Goal: Communication & Community: Answer question/provide support

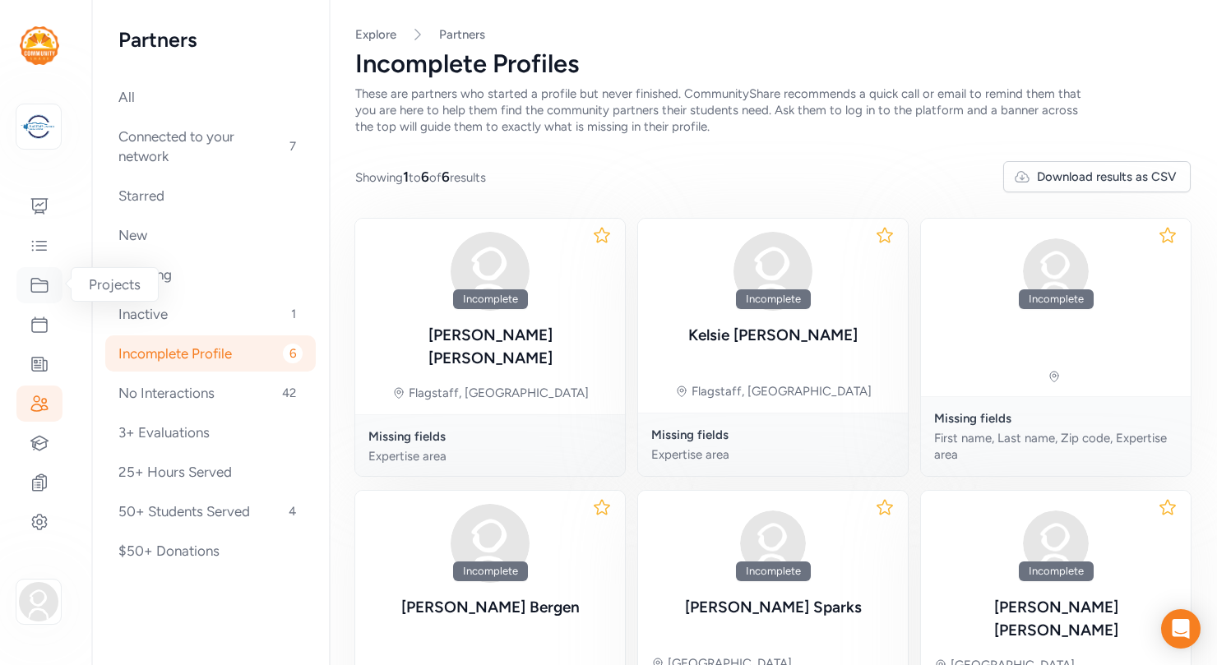
click at [39, 284] on icon at bounding box center [40, 285] width 20 height 20
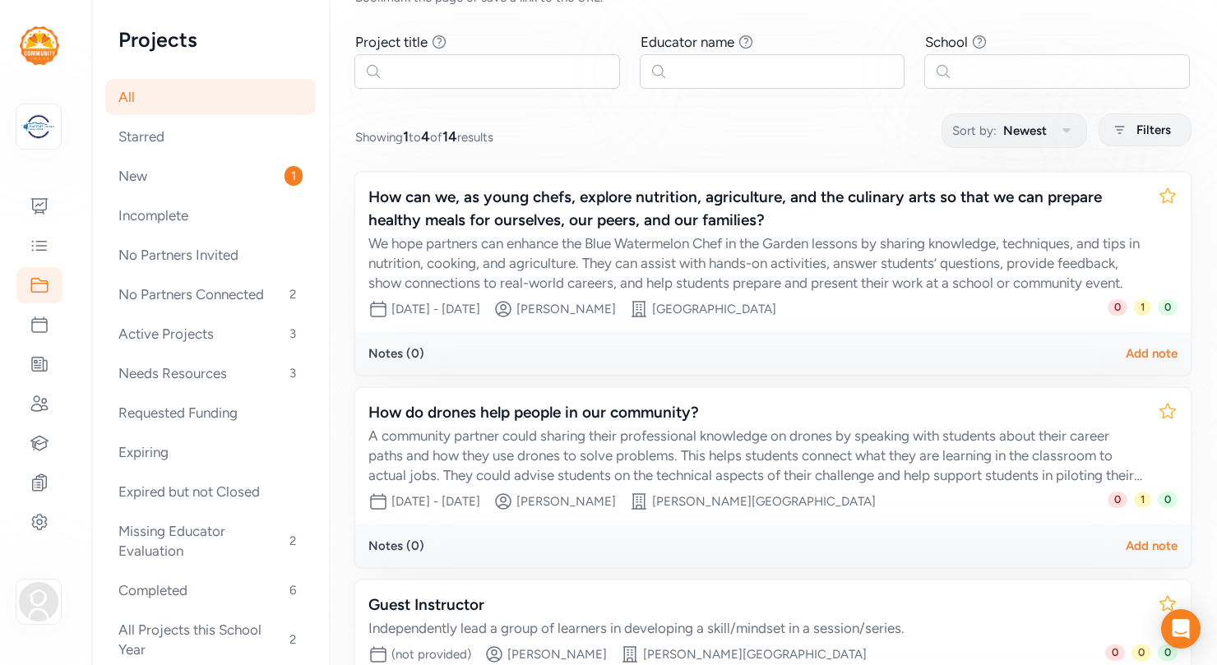
scroll to position [109, 0]
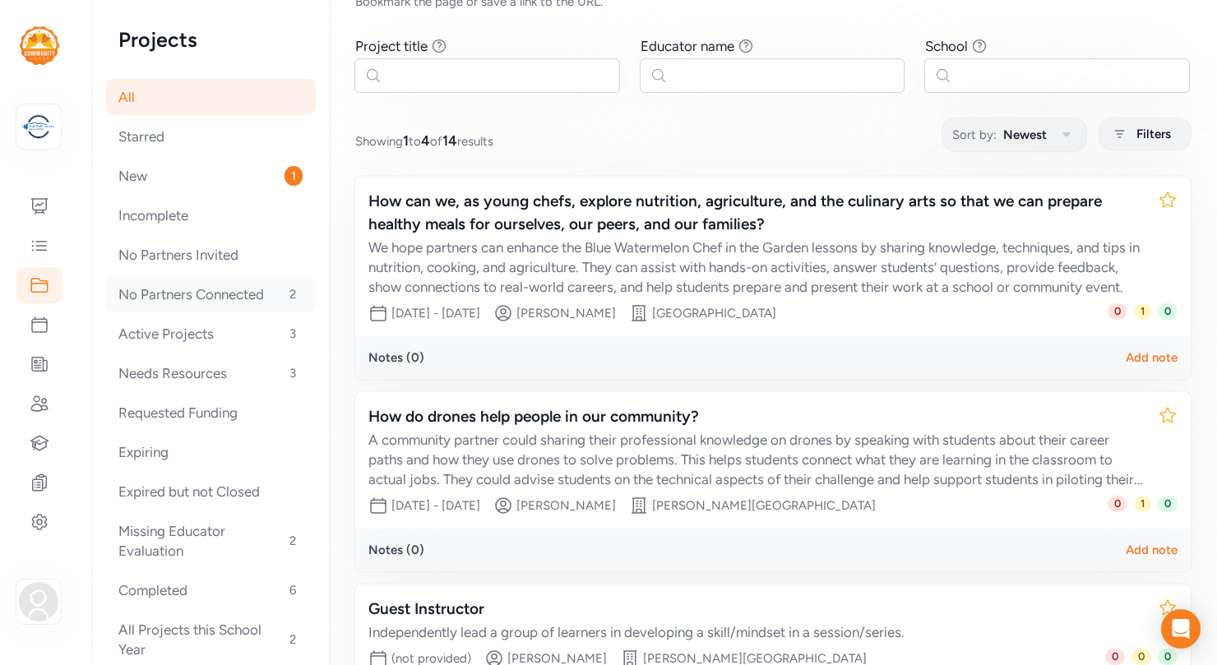
click at [216, 298] on div "No Partners Connected 2" at bounding box center [210, 294] width 210 height 36
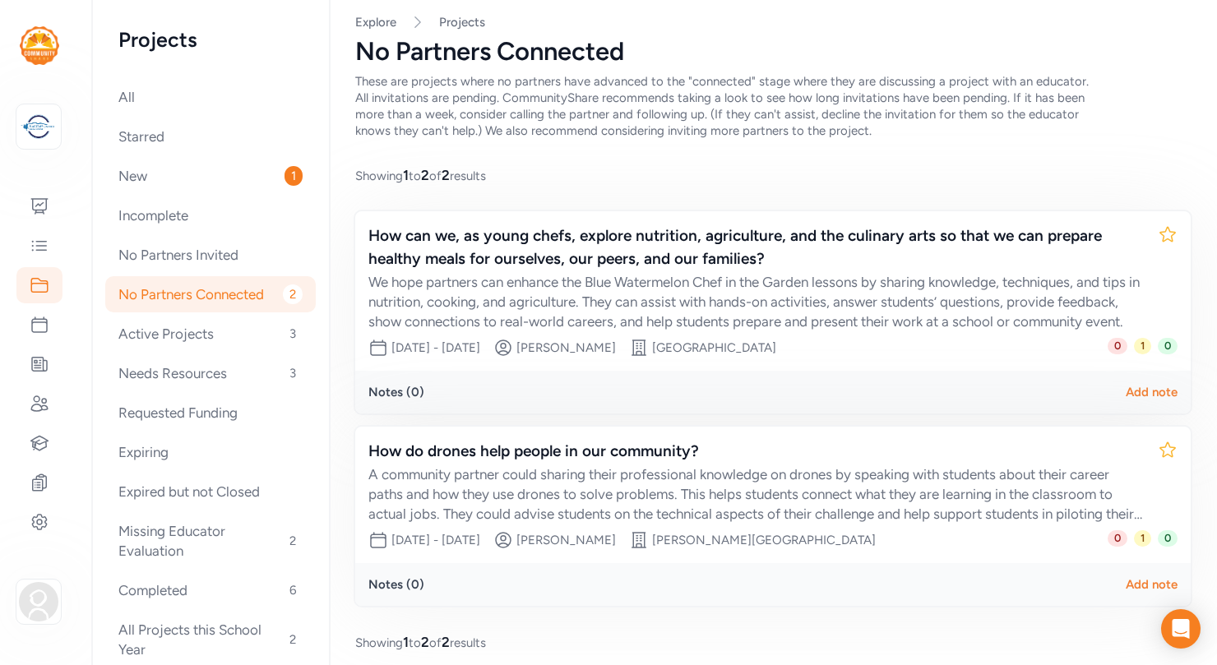
scroll to position [25, 0]
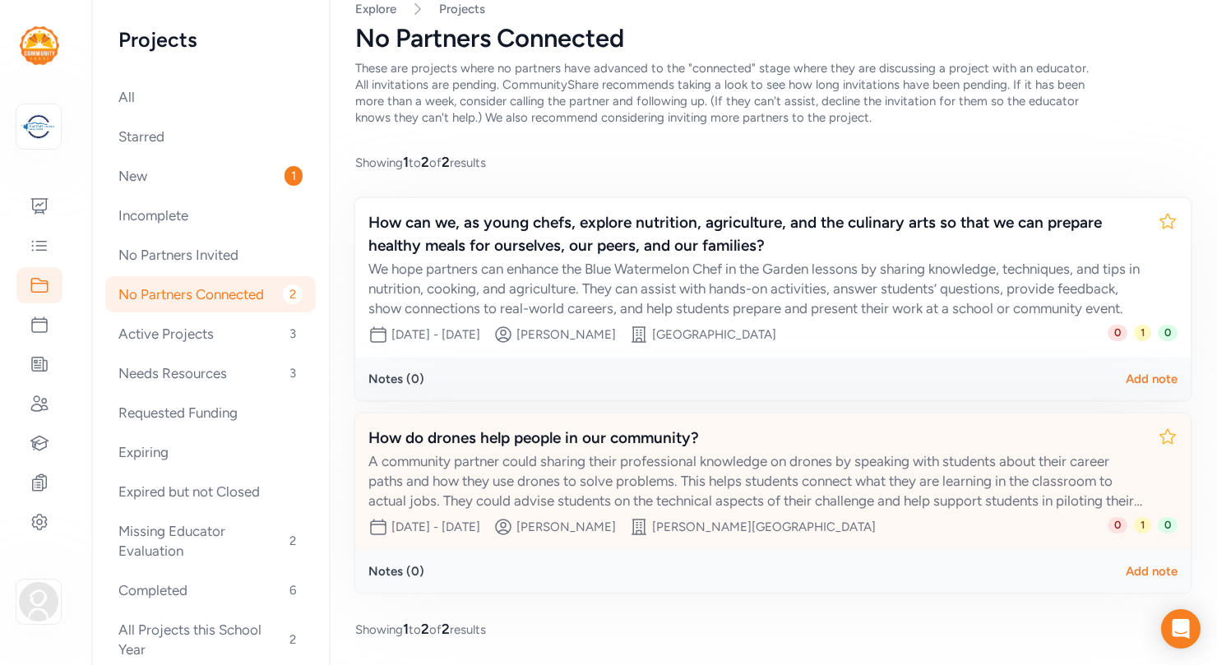
click at [1142, 529] on span "1" at bounding box center [1142, 525] width 17 height 16
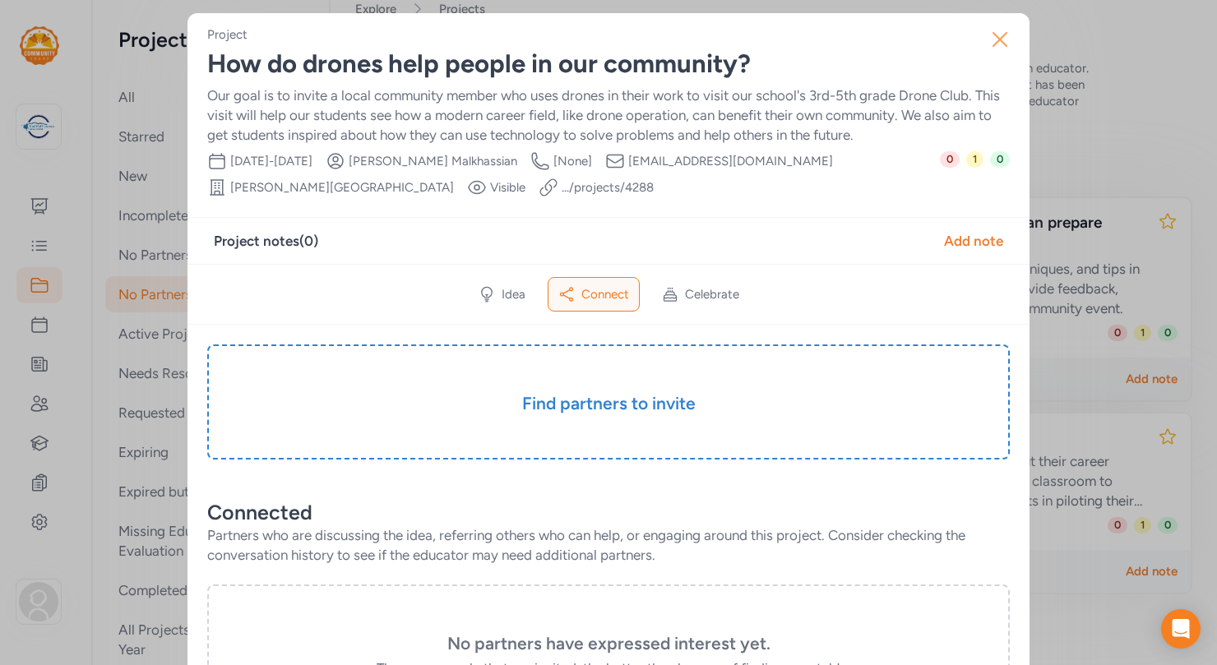
click at [996, 35] on icon "button" at bounding box center [1000, 39] width 26 height 26
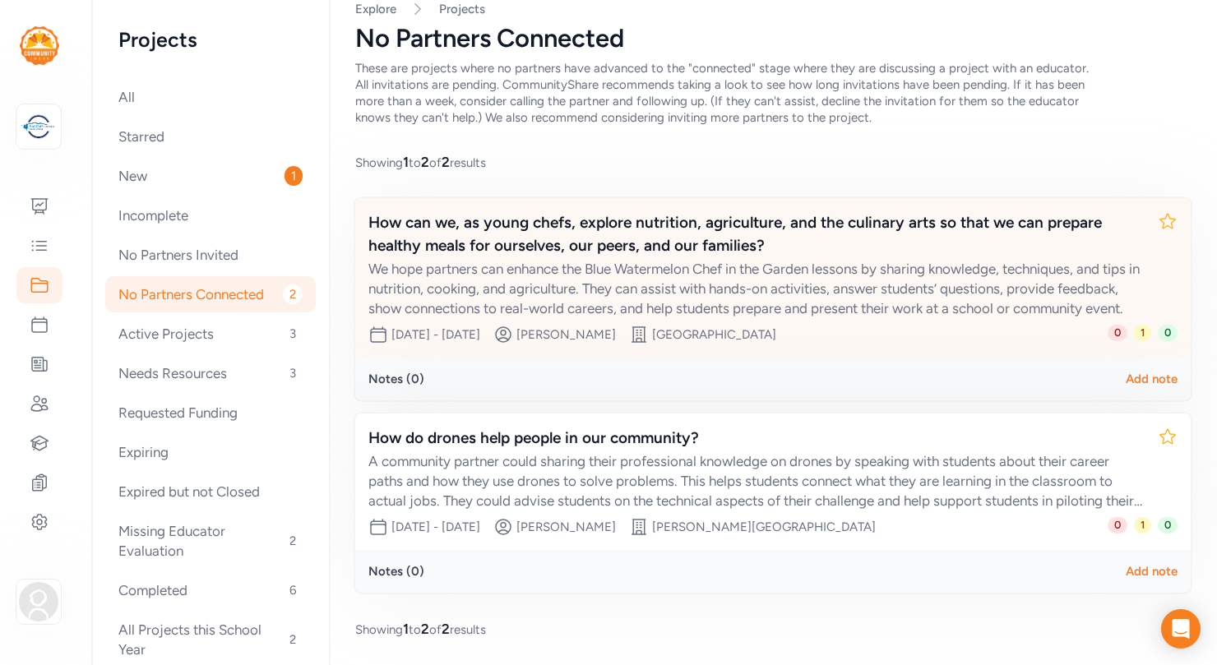
click at [1141, 330] on span "1" at bounding box center [1142, 333] width 17 height 16
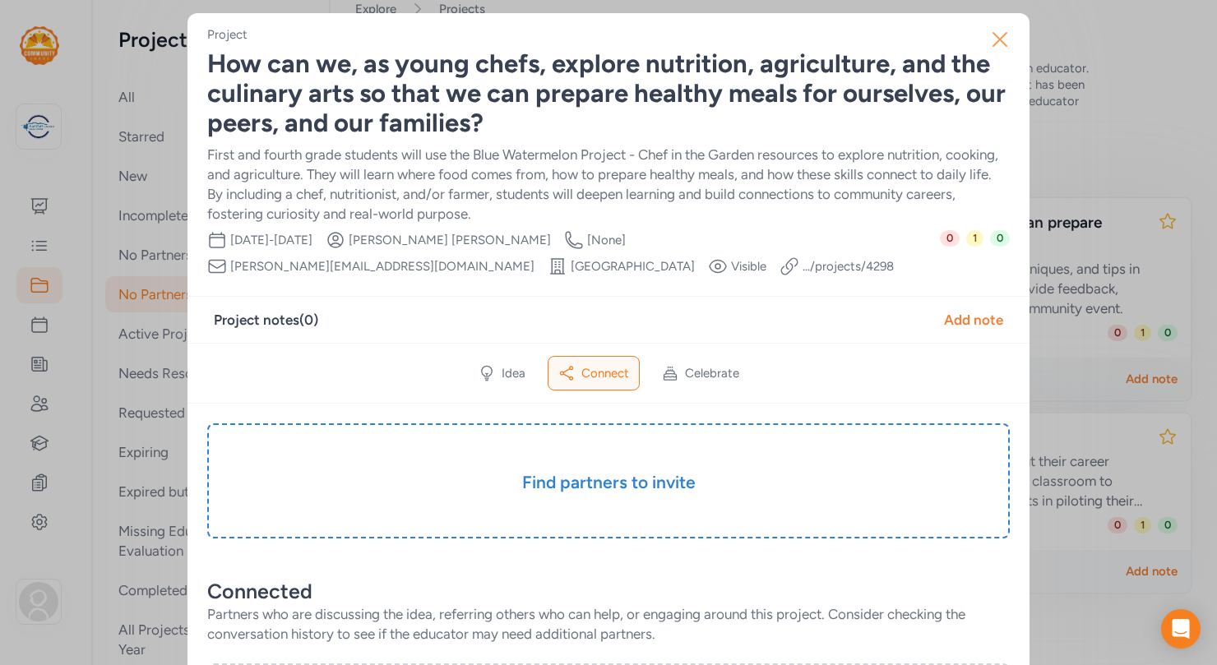
click at [996, 37] on icon "button" at bounding box center [999, 39] width 13 height 13
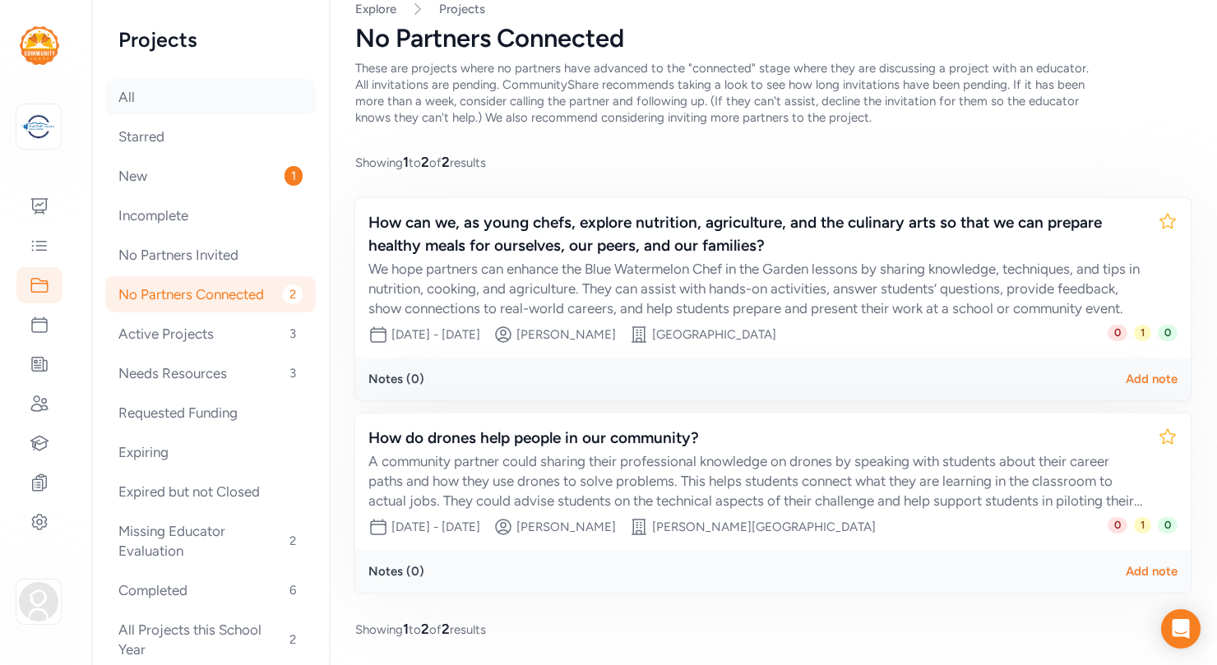
click at [118, 95] on div "All" at bounding box center [210, 97] width 210 height 36
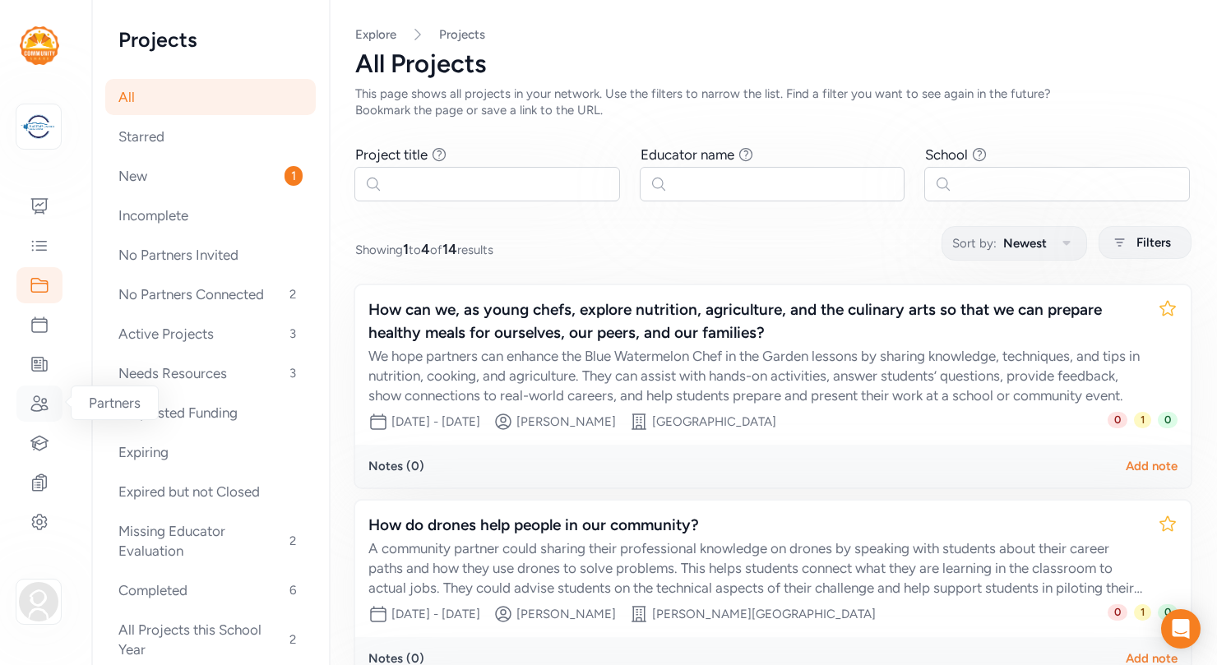
click at [36, 401] on icon at bounding box center [39, 403] width 16 height 15
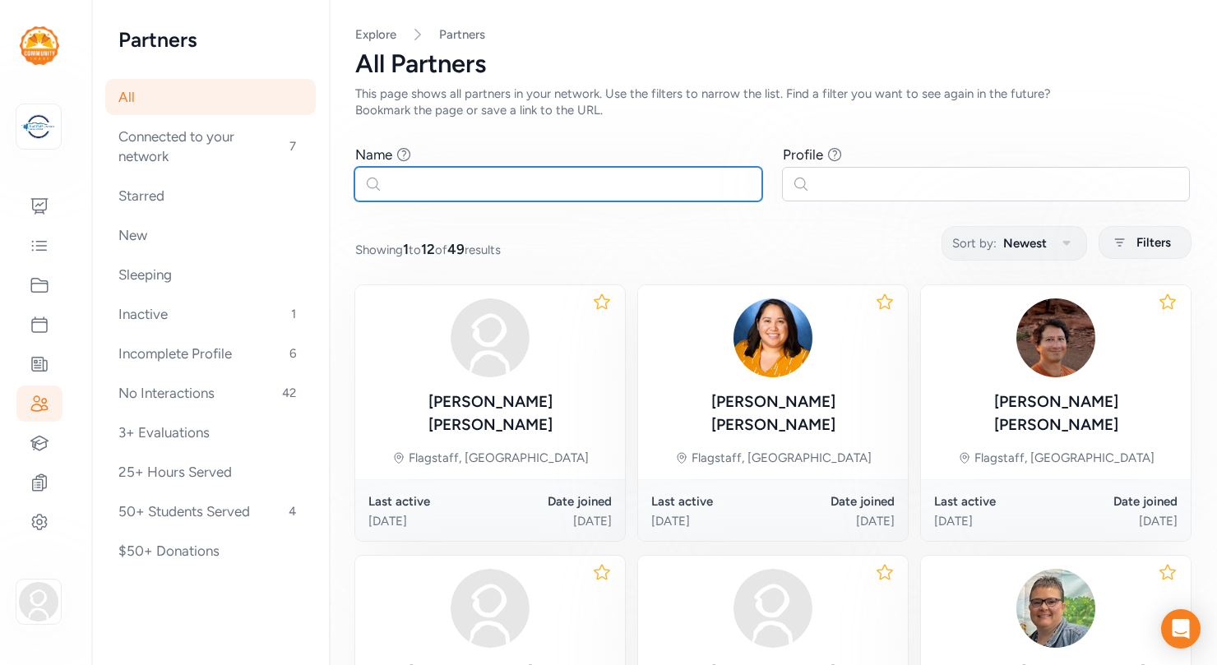
click at [448, 177] on input "text" at bounding box center [558, 184] width 408 height 35
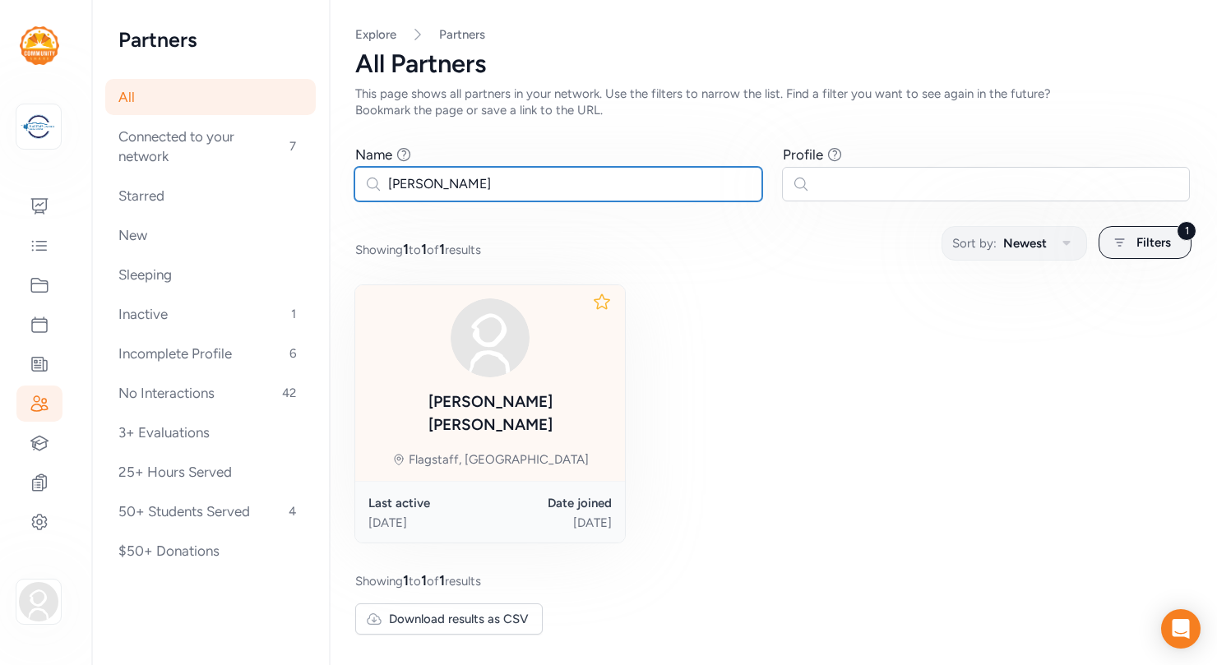
type input "[PERSON_NAME]"
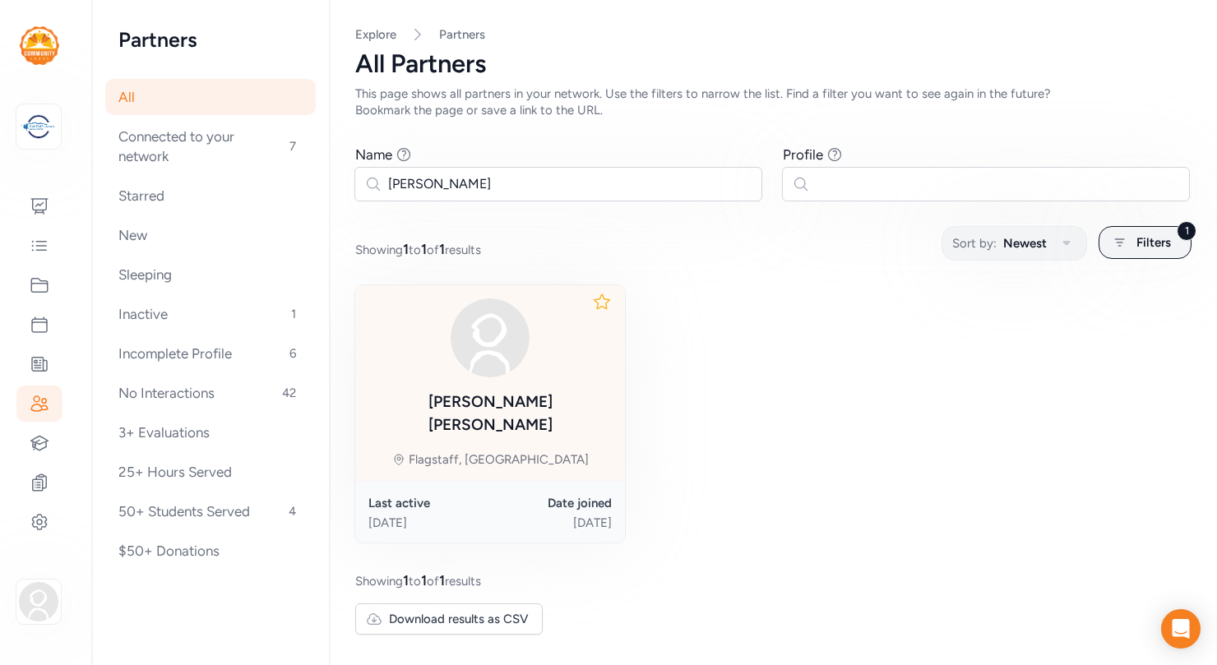
click at [488, 371] on img at bounding box center [490, 337] width 79 height 79
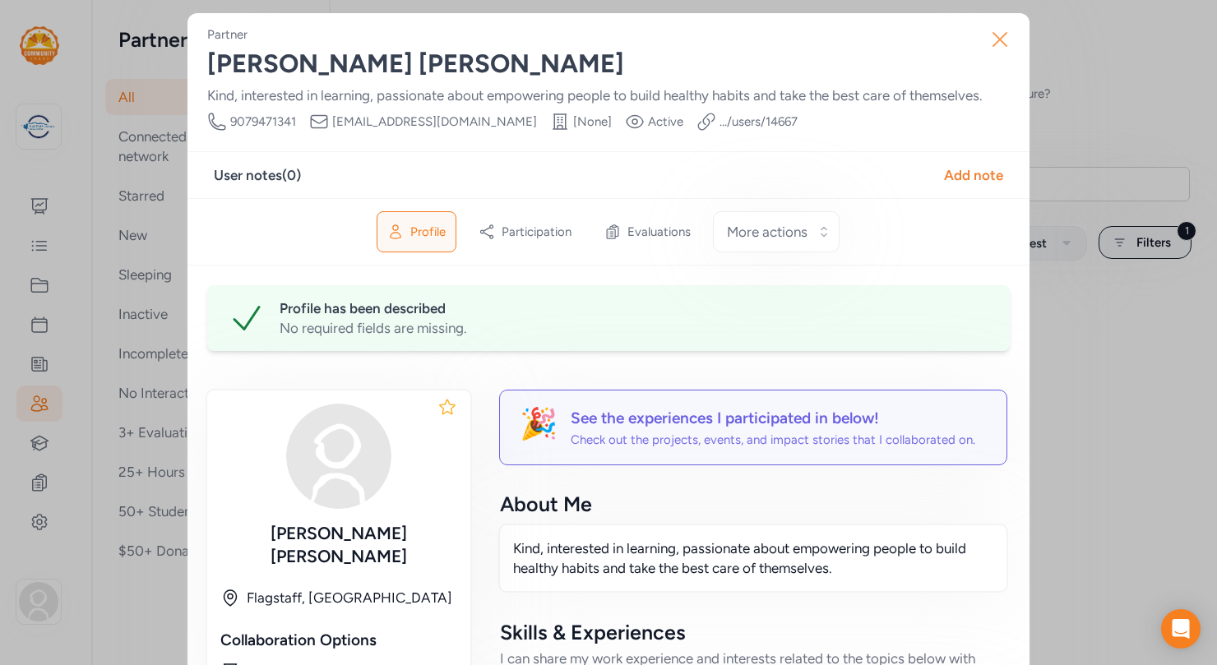
click at [999, 35] on icon "button" at bounding box center [1000, 39] width 26 height 26
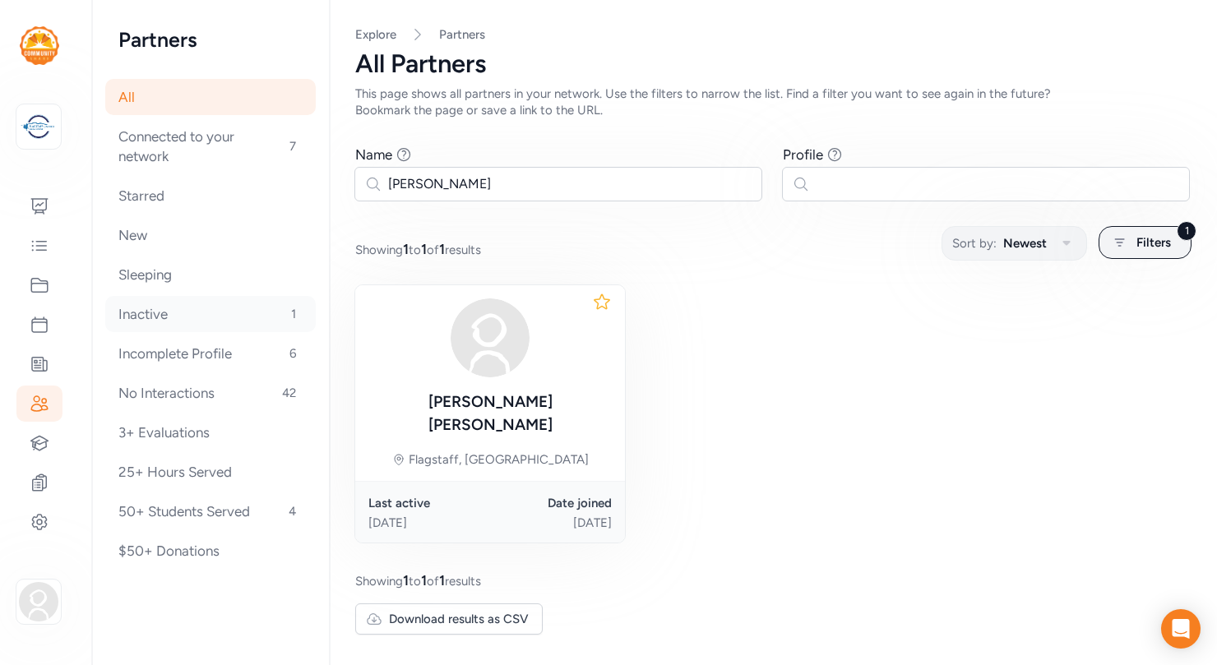
click at [150, 317] on div "Inactive 1" at bounding box center [210, 314] width 210 height 36
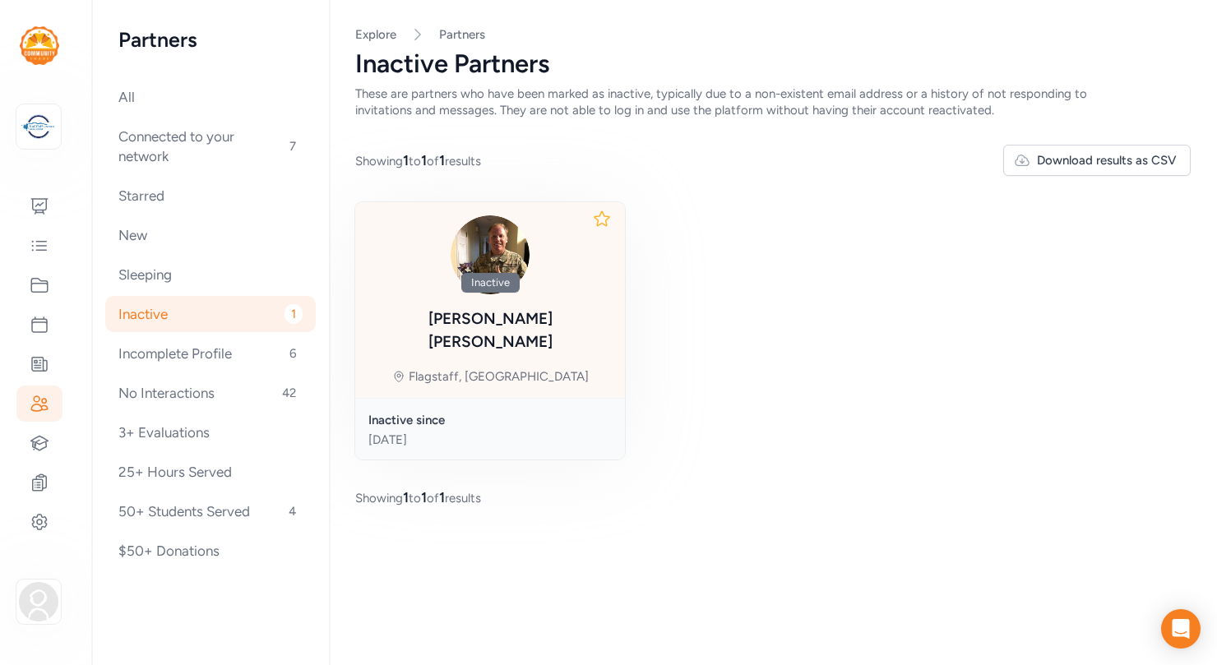
click at [502, 319] on div "[PERSON_NAME]" at bounding box center [489, 330] width 243 height 46
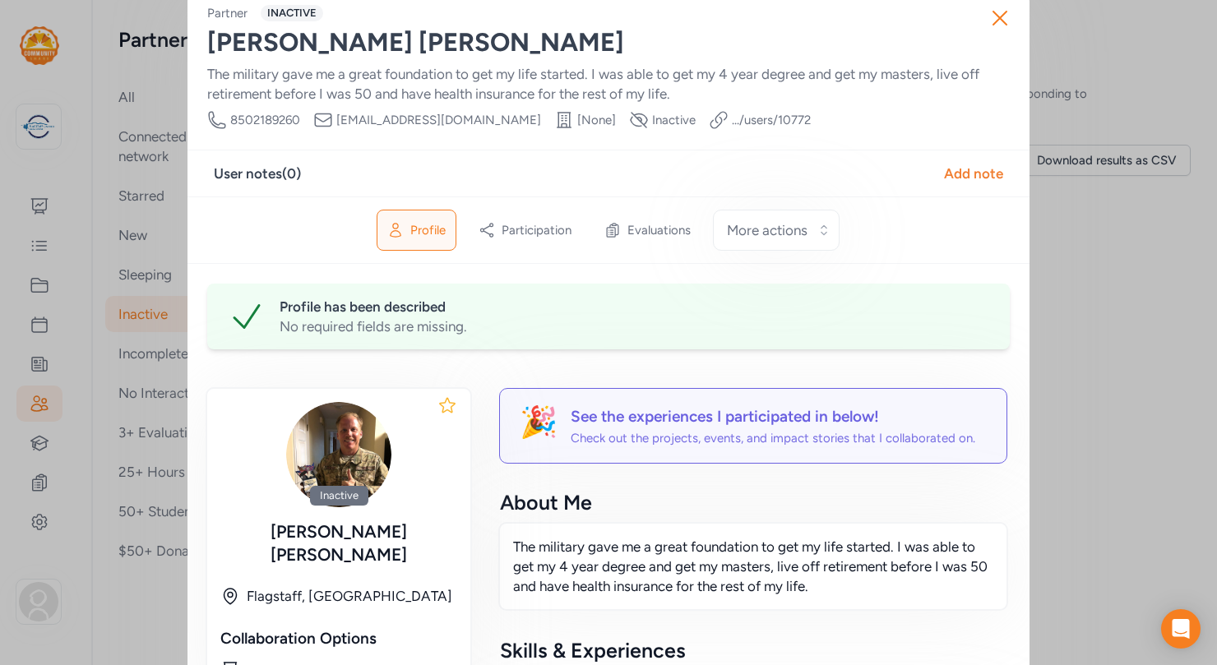
scroll to position [13, 0]
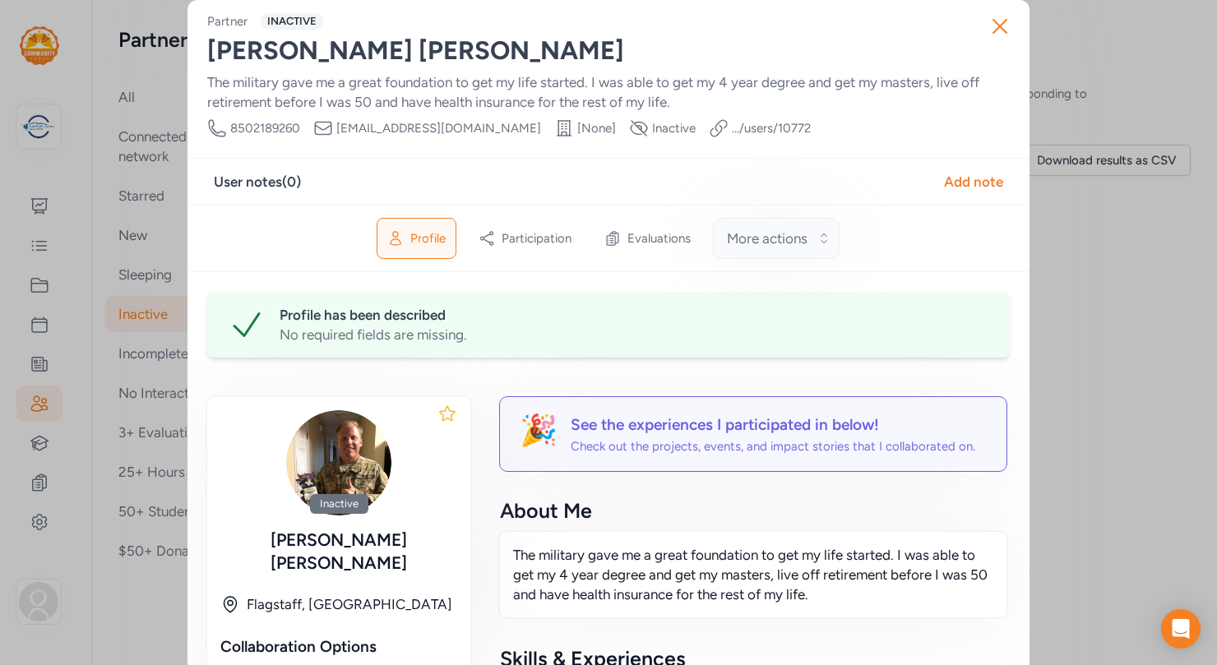
click at [821, 240] on button "More actions" at bounding box center [776, 238] width 127 height 41
click at [898, 255] on div "Profile Participation Evaluations More actions Make profile active" at bounding box center [608, 238] width 842 height 67
click at [969, 178] on div "Add note" at bounding box center [973, 182] width 59 height 20
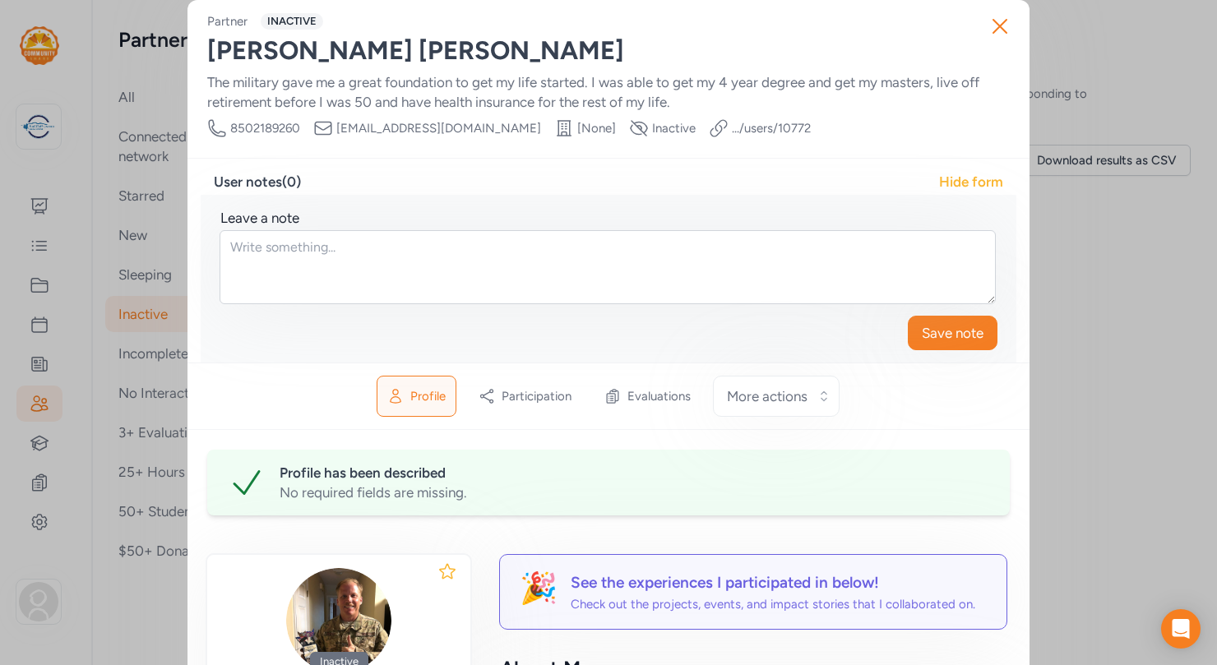
click at [983, 179] on div "Hide form" at bounding box center [971, 182] width 64 height 20
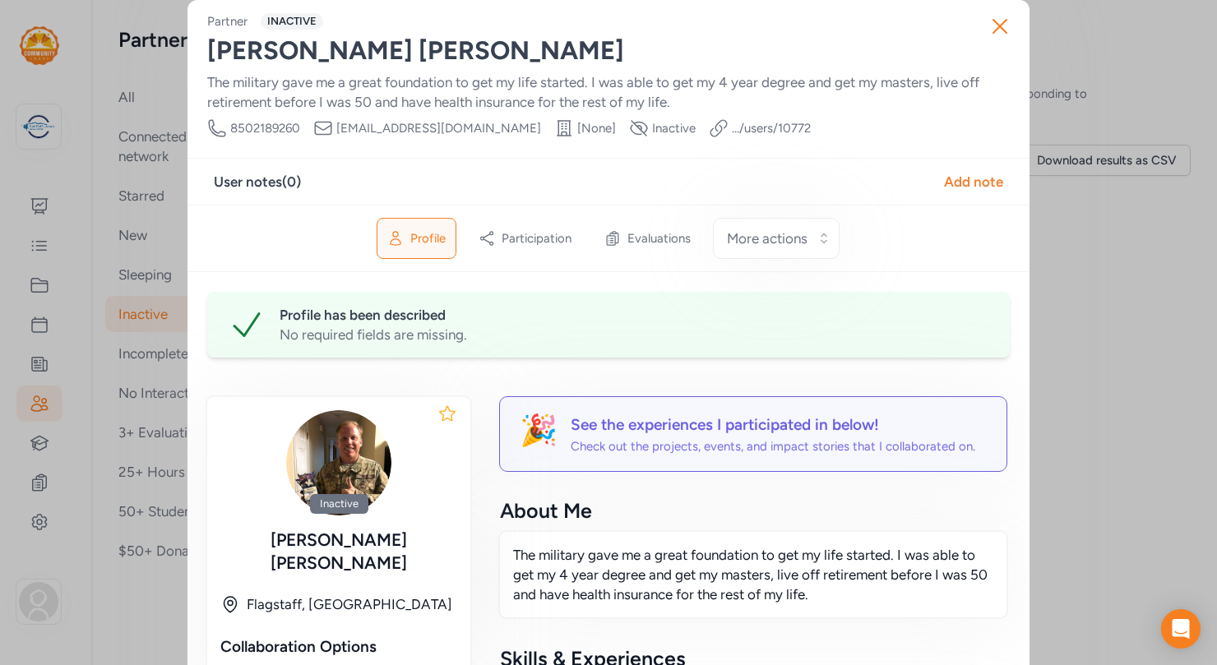
click at [732, 127] on link ".../users/ 10772" at bounding box center [771, 128] width 79 height 16
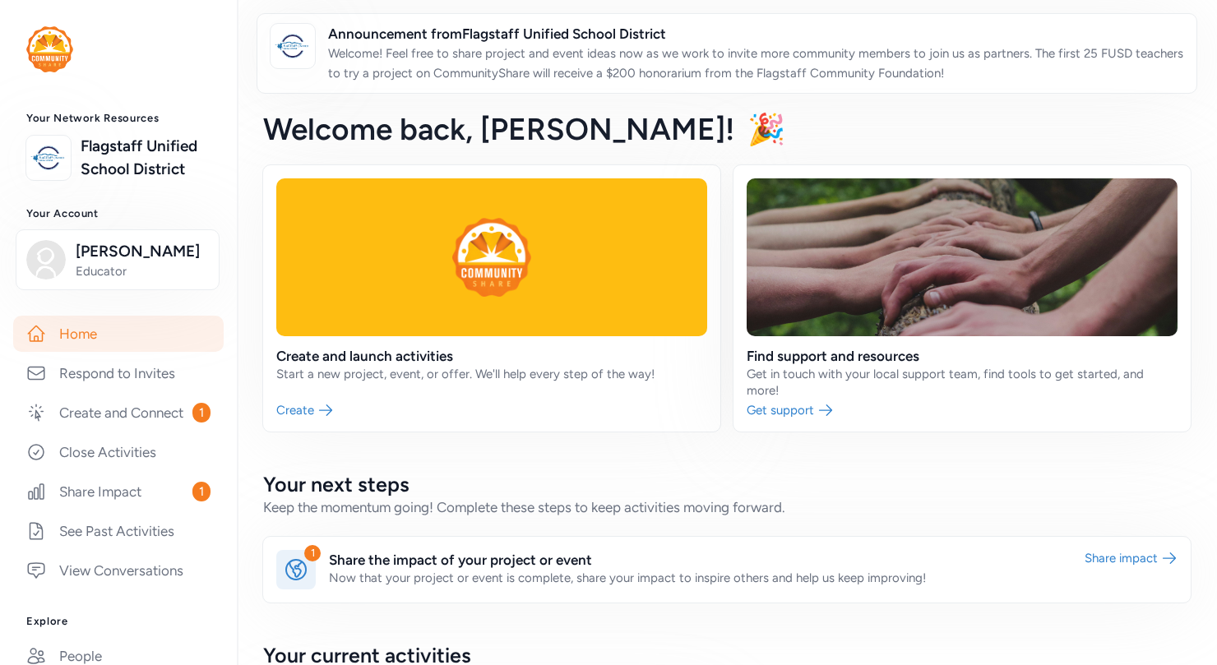
scroll to position [701, 0]
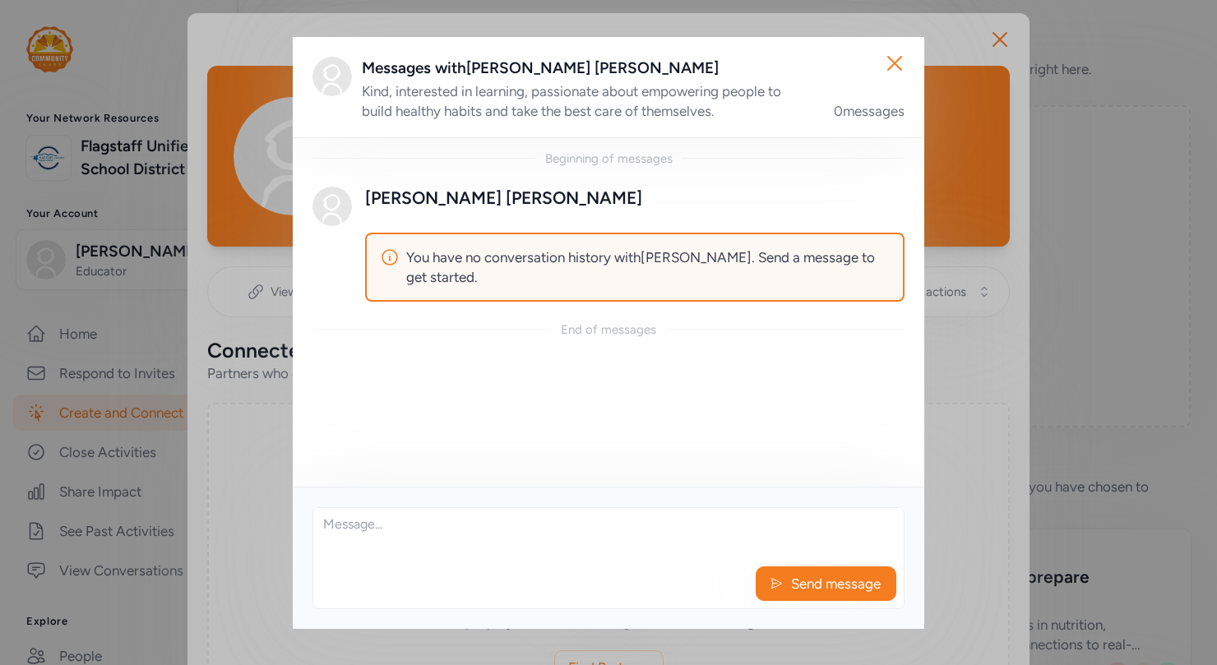
click at [404, 523] on textarea at bounding box center [608, 534] width 590 height 53
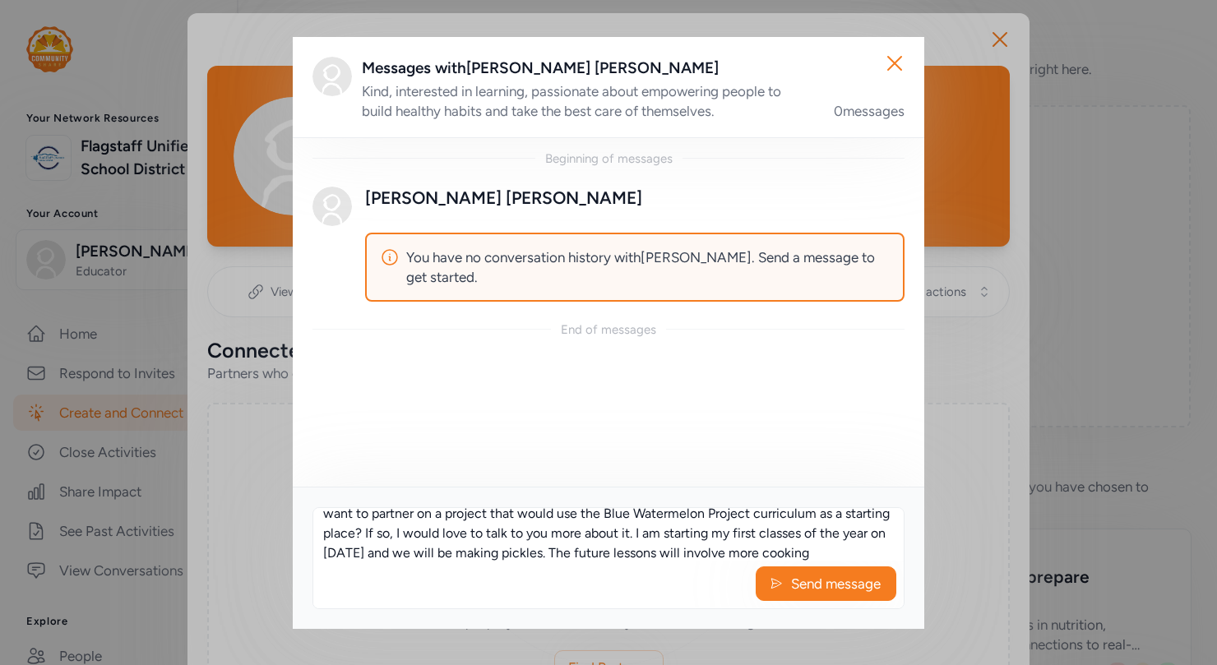
scroll to position [59, 0]
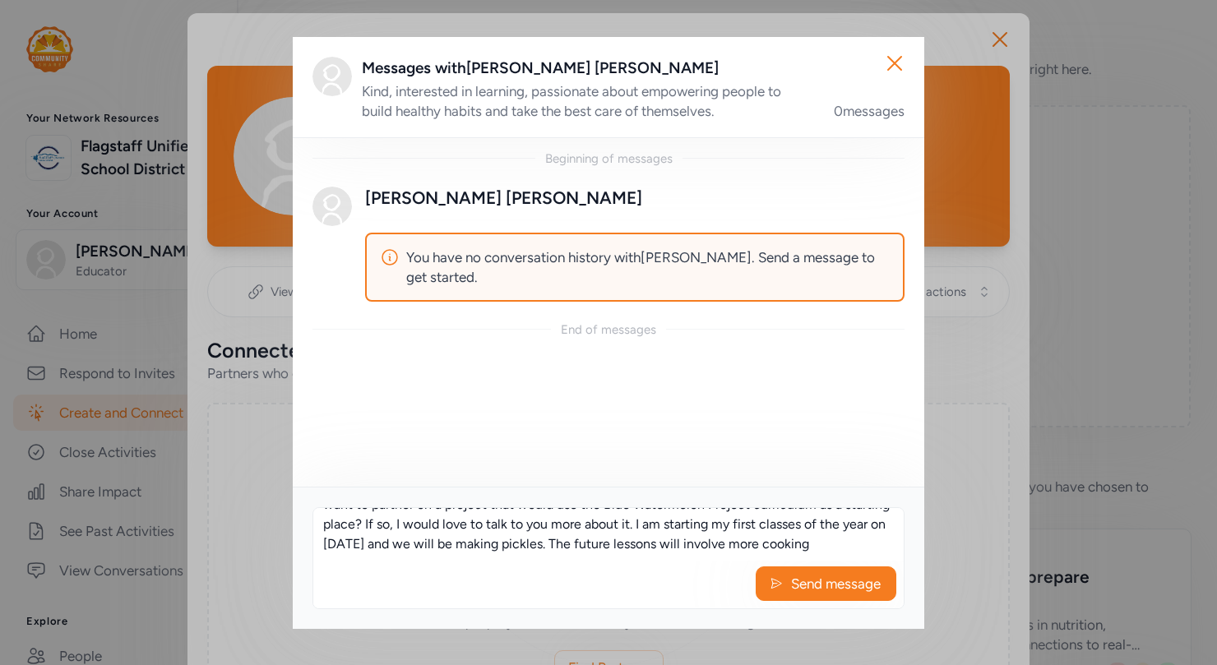
drag, startPoint x: 623, startPoint y: 552, endPoint x: 596, endPoint y: 552, distance: 27.1
click at [596, 552] on textarea "Patrice, I noticed that you have several projects posted that involve nutrition…" at bounding box center [608, 534] width 590 height 53
click at [842, 543] on textarea "Patrice, I noticed that you have several projects posted that involve nutrition…" at bounding box center [608, 534] width 590 height 53
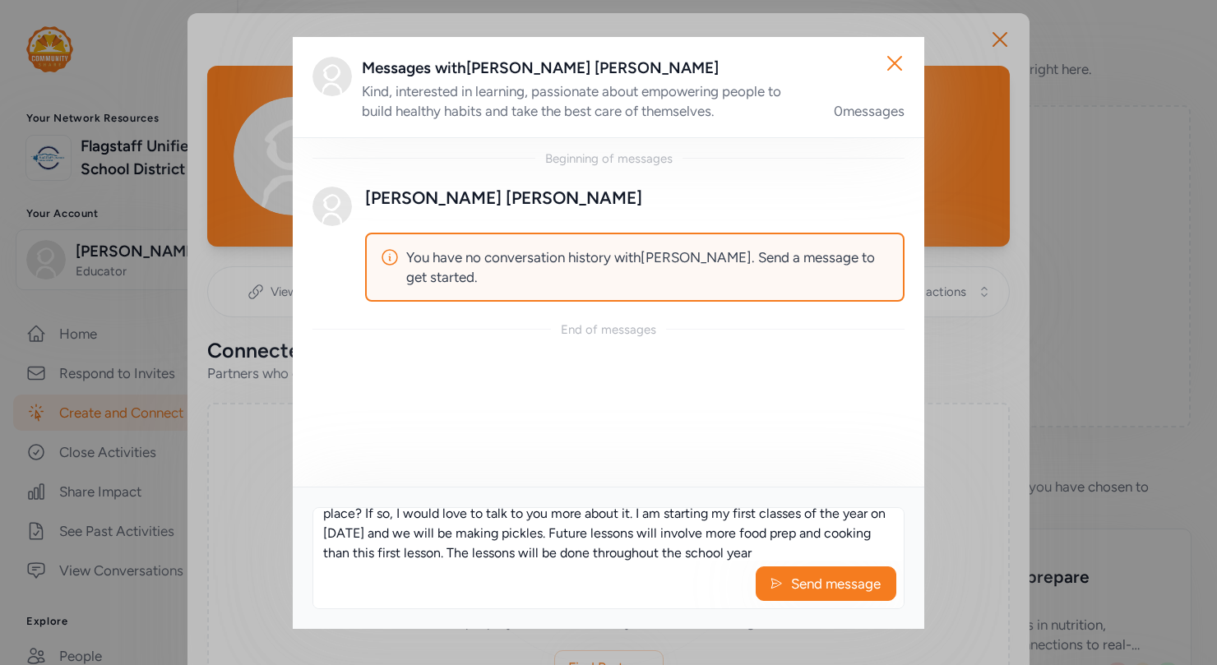
scroll to position [79, 0]
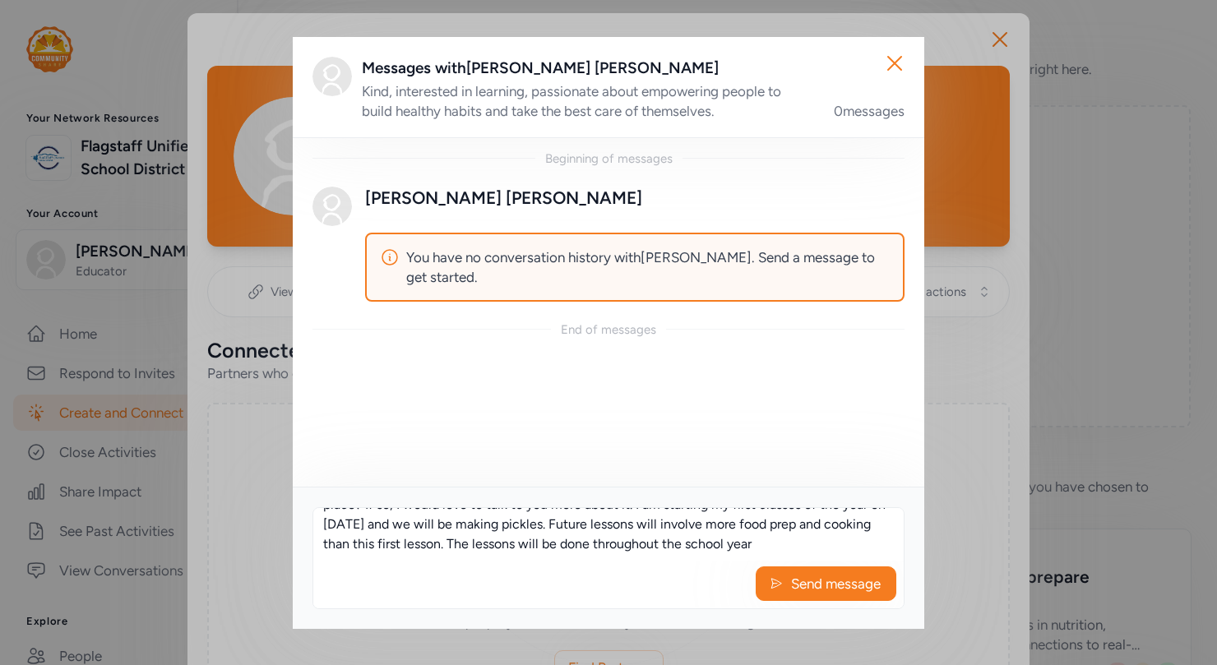
drag, startPoint x: 611, startPoint y: 555, endPoint x: 640, endPoint y: 545, distance: 31.2
click at [640, 545] on textarea "Patrice, I noticed that you have several projects posted that involve nutrition…" at bounding box center [608, 534] width 590 height 53
click at [844, 540] on textarea "Patrice, I noticed that you have several projects posted that involve nutrition…" at bounding box center [608, 534] width 590 height 53
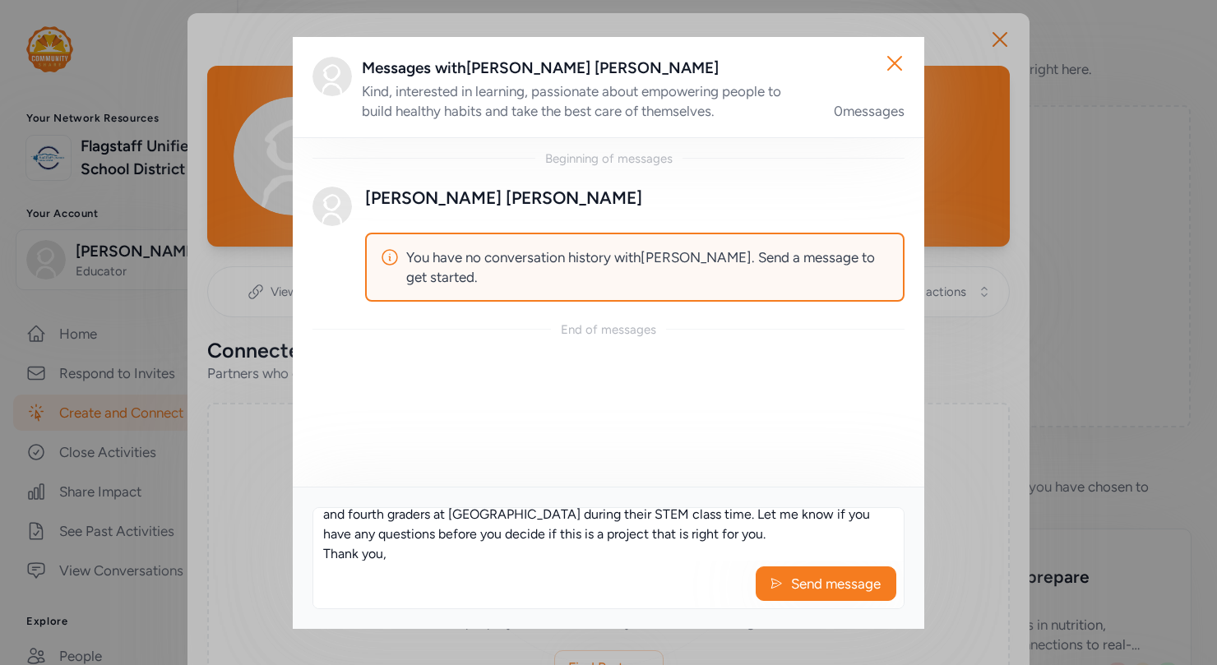
scroll to position [158, 0]
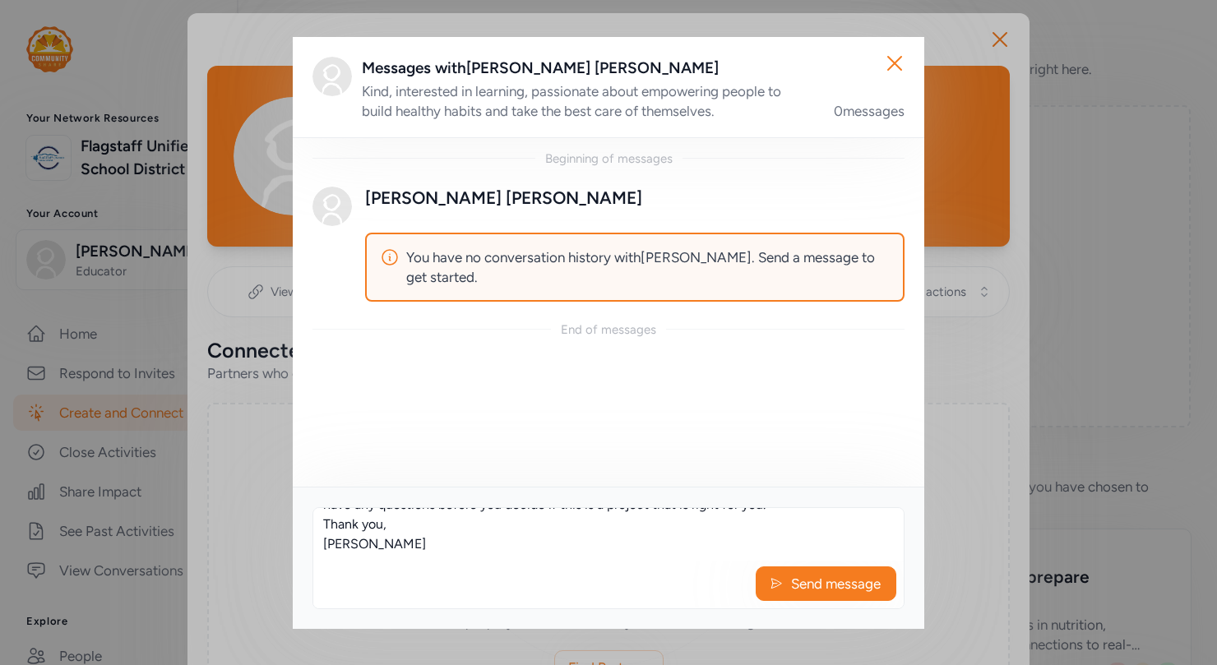
click at [409, 545] on textarea "Patrice, I noticed that you have several projects posted that involve nutrition…" at bounding box center [608, 534] width 590 height 53
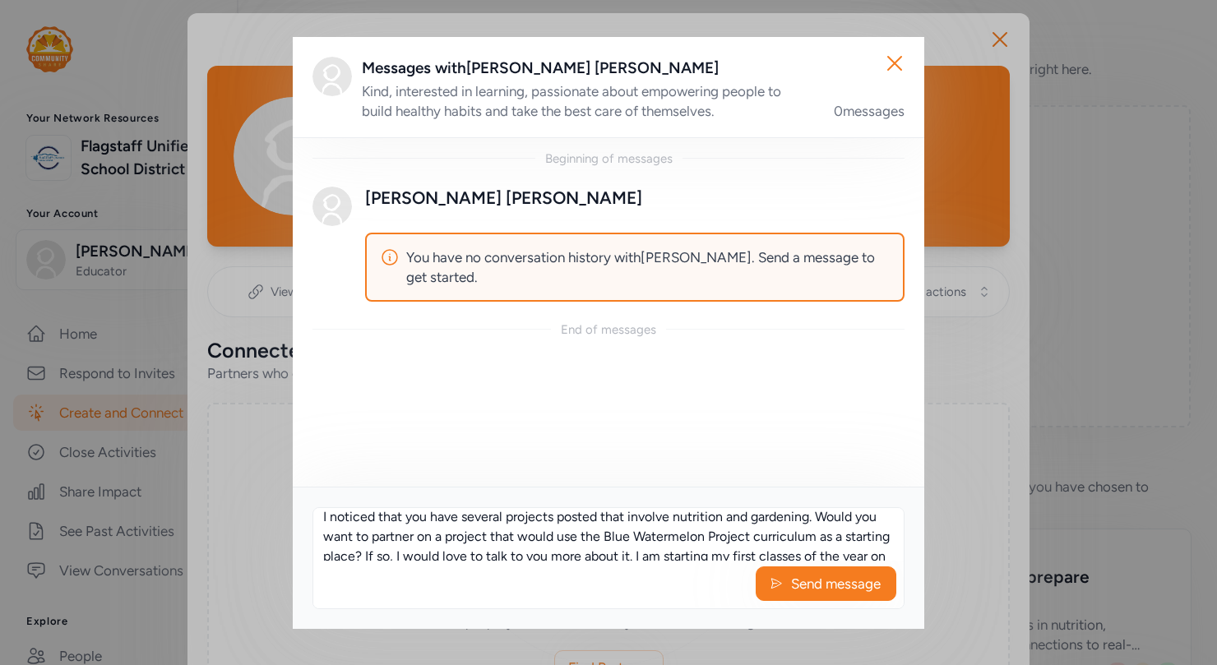
scroll to position [44, 0]
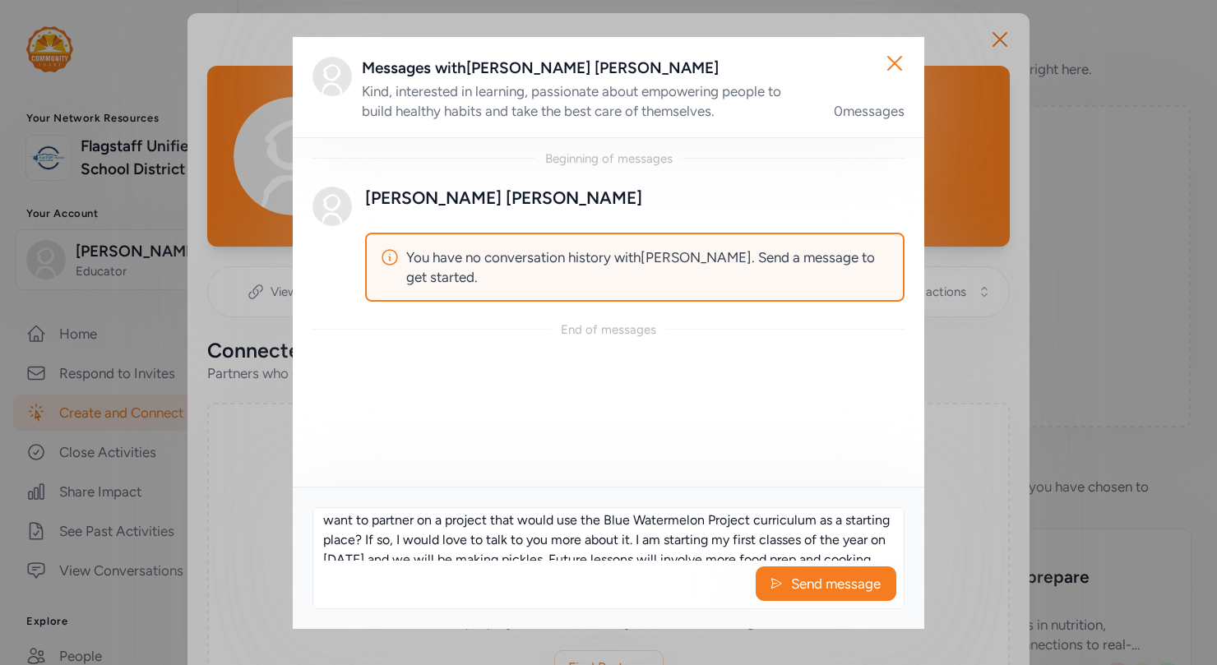
click at [750, 521] on textarea "Patrice, I noticed that you have several projects posted that involve nutrition…" at bounding box center [608, 534] width 590 height 53
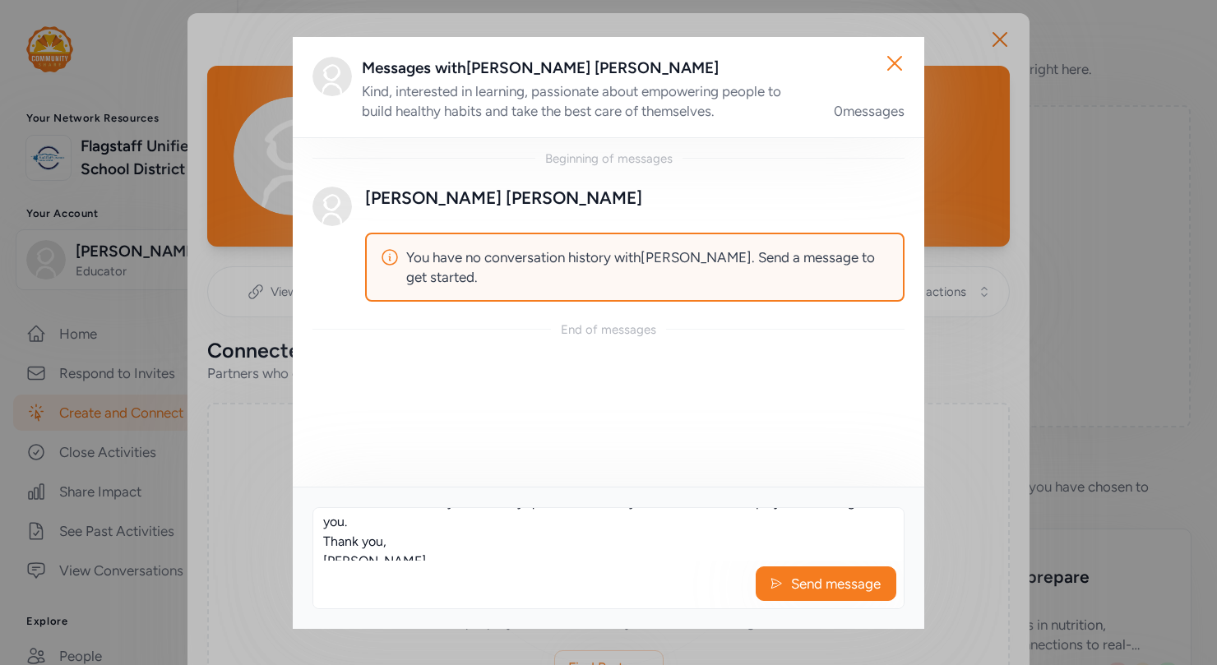
scroll to position [197, 0]
click at [543, 547] on textarea "Patrice, I noticed that you have several projects posted that involve nutrition…" at bounding box center [608, 534] width 590 height 53
paste textarea "https://www.bluewatermelonproject.org/resources"
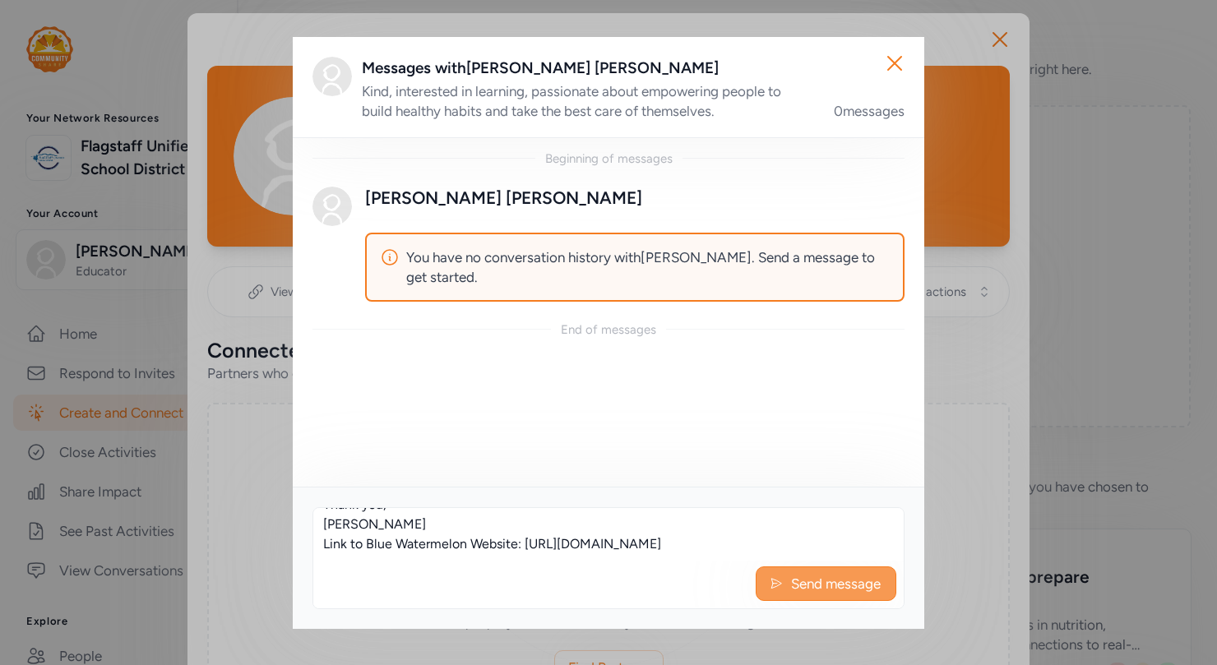
type textarea "Patrice, I noticed that you have several projects posted that involve nutrition…"
click at [827, 583] on span "Send message" at bounding box center [835, 584] width 93 height 20
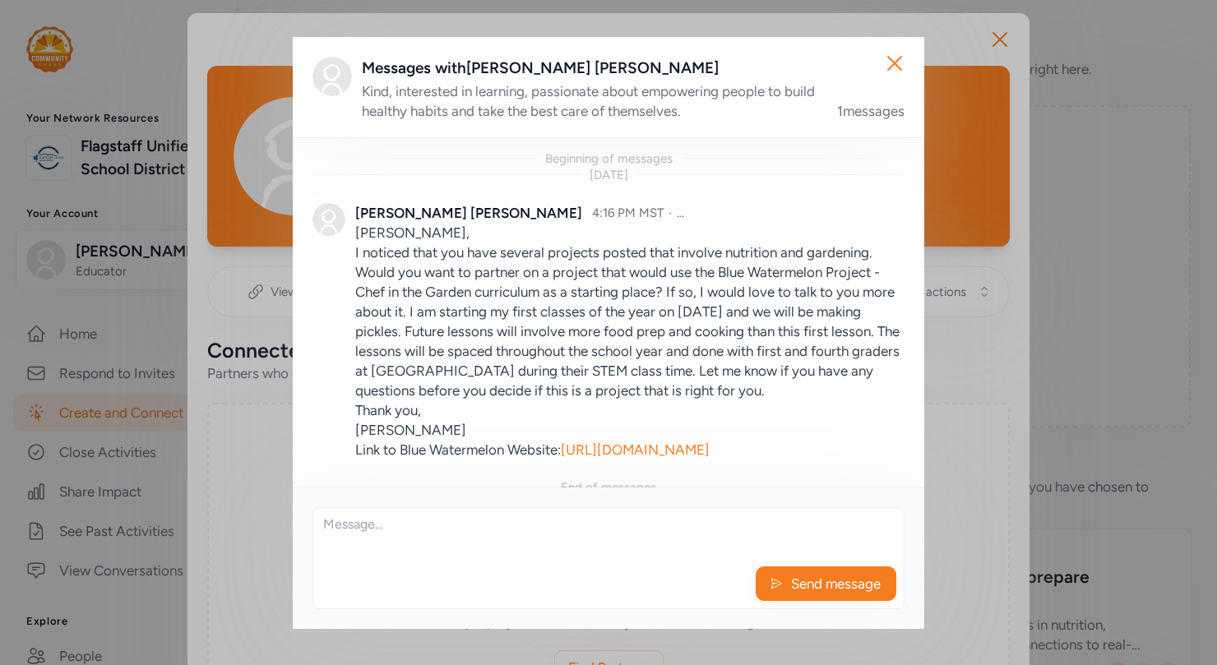
scroll to position [21, 0]
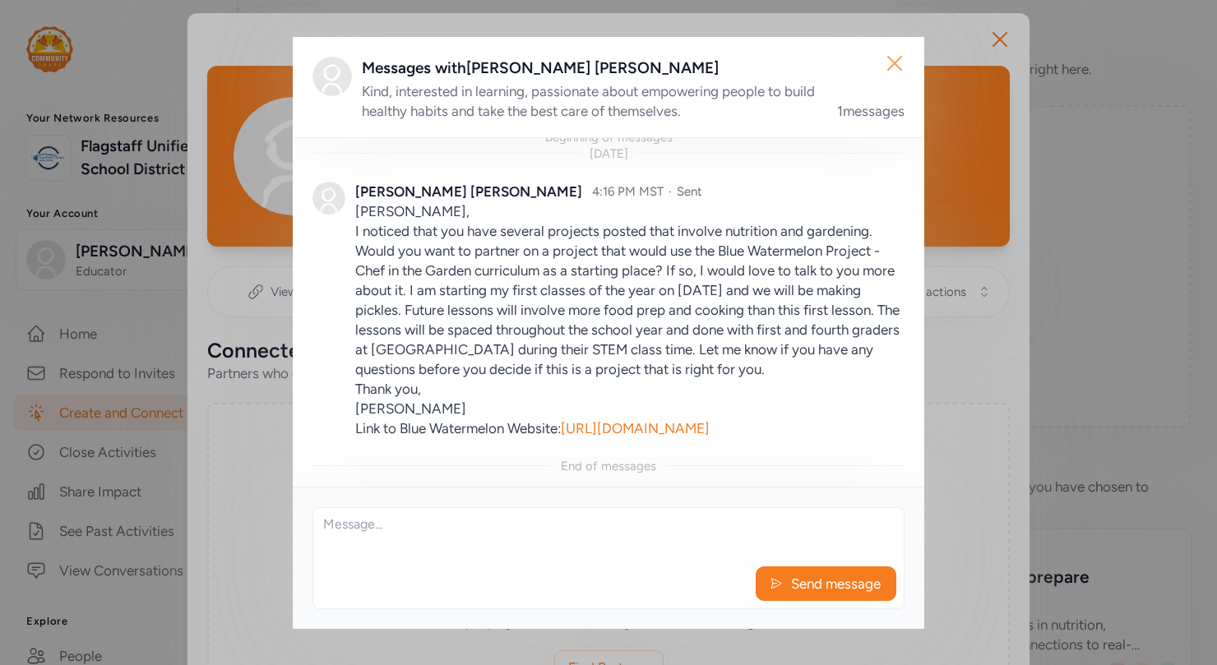
click at [896, 60] on icon "button" at bounding box center [894, 63] width 13 height 13
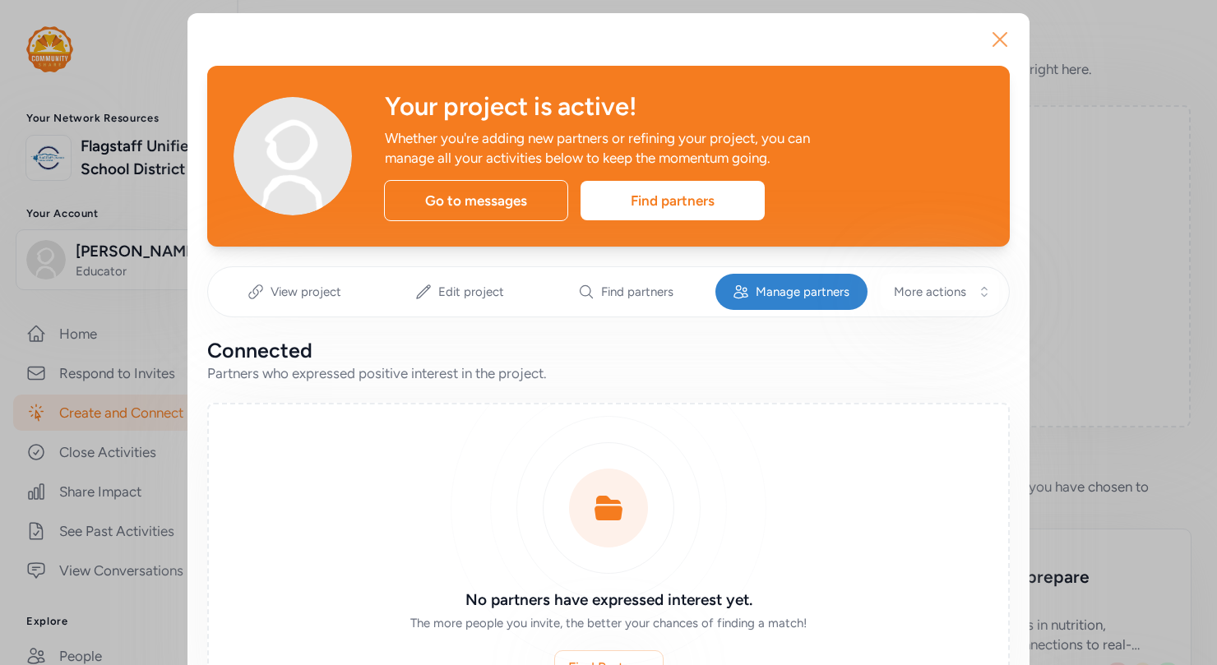
click at [1000, 35] on icon "button" at bounding box center [1000, 39] width 26 height 26
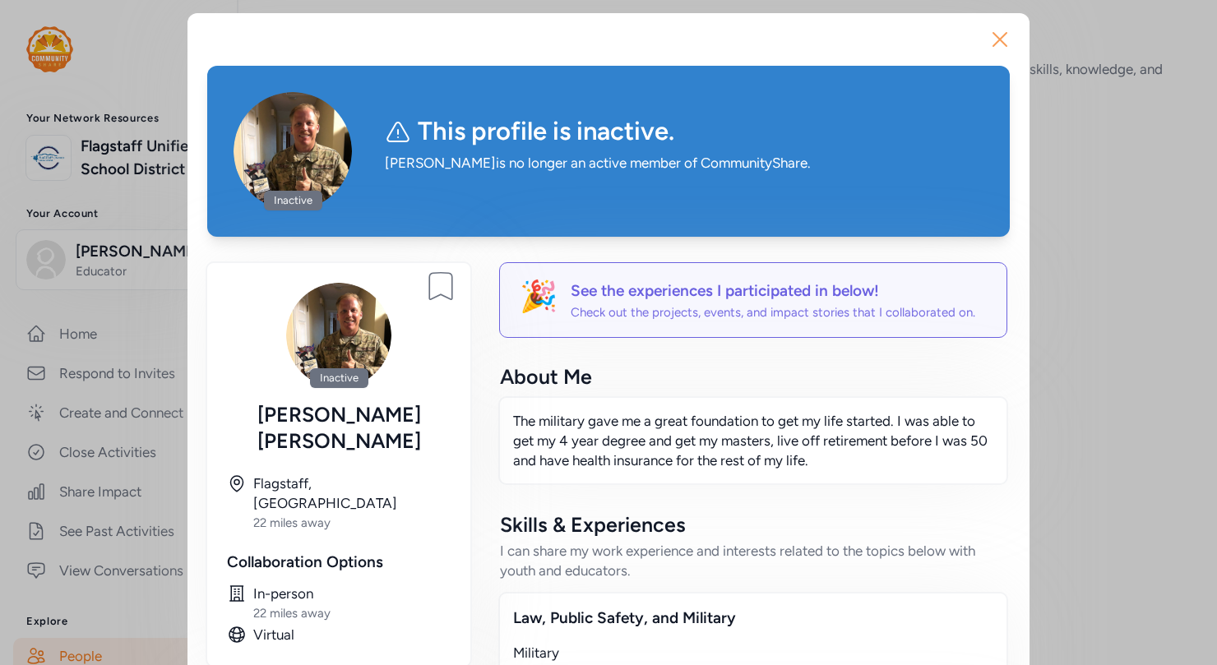
click at [1003, 36] on icon "button" at bounding box center [999, 39] width 13 height 13
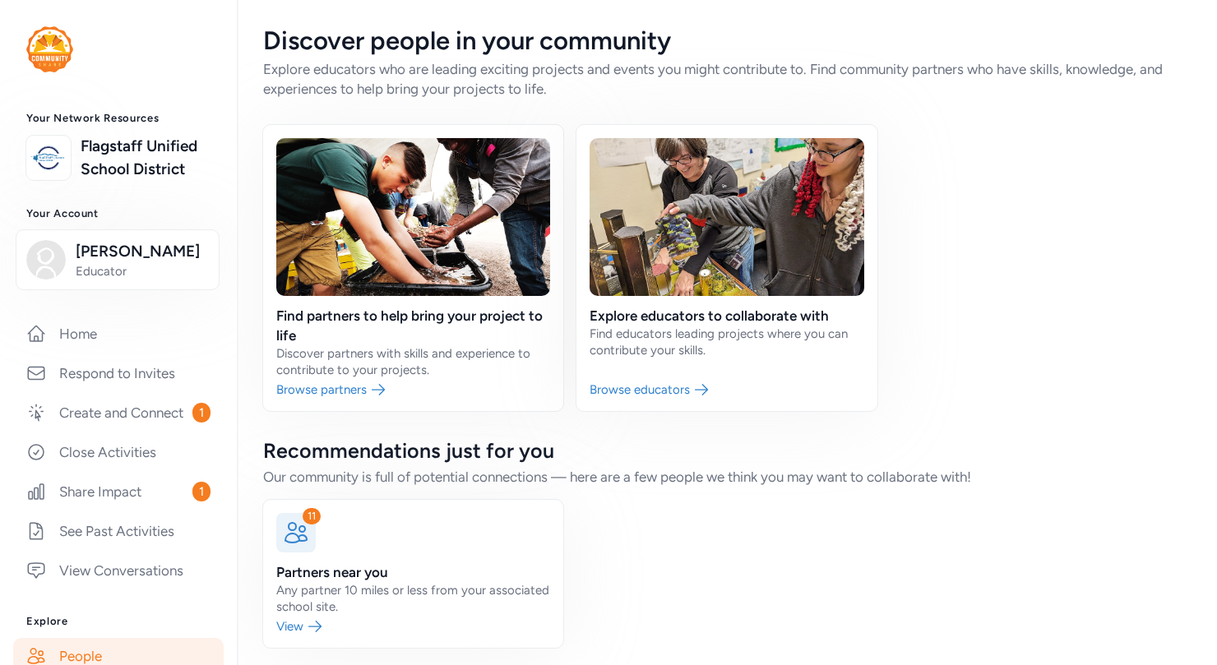
scroll to position [9, 0]
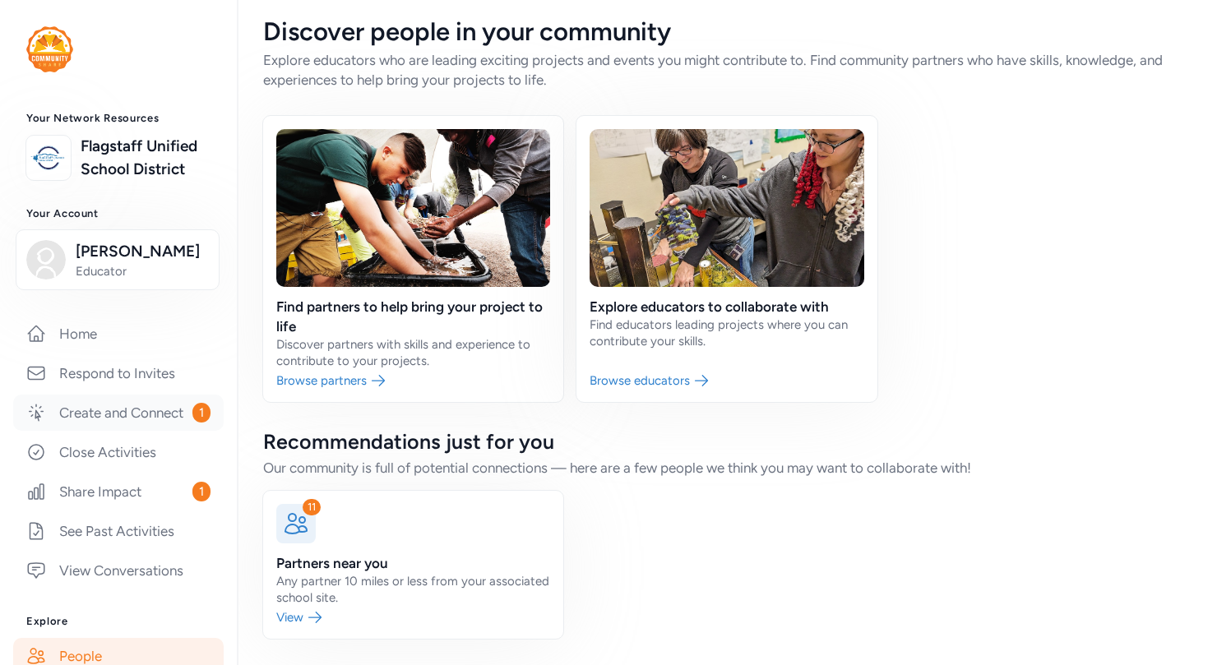
click at [163, 409] on link "Create and Connect 1" at bounding box center [118, 413] width 210 height 36
